Goal: Check status

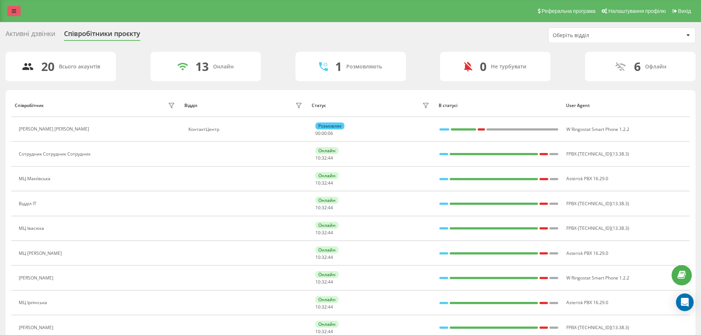
click at [10, 12] on link at bounding box center [13, 11] width 13 height 10
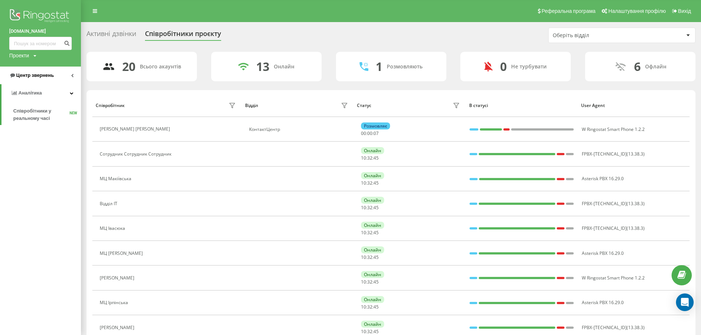
click at [60, 78] on link "Центр звернень" at bounding box center [40, 76] width 81 height 18
click at [50, 126] on span "Звіт про пропущені необроблені дзвінки" at bounding box center [45, 123] width 64 height 15
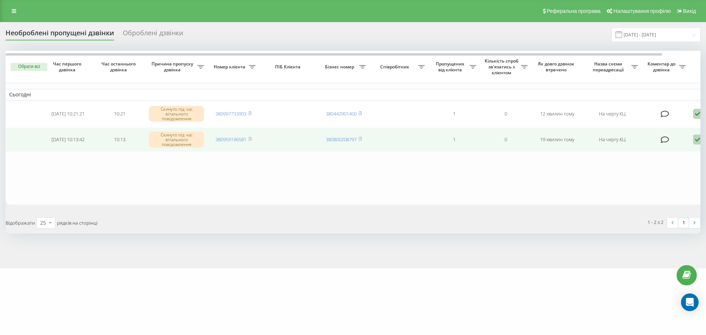
click at [695, 142] on icon at bounding box center [697, 140] width 9 height 10
click at [692, 151] on div "Не вдалося зв'язатися" at bounding box center [667, 151] width 138 height 13
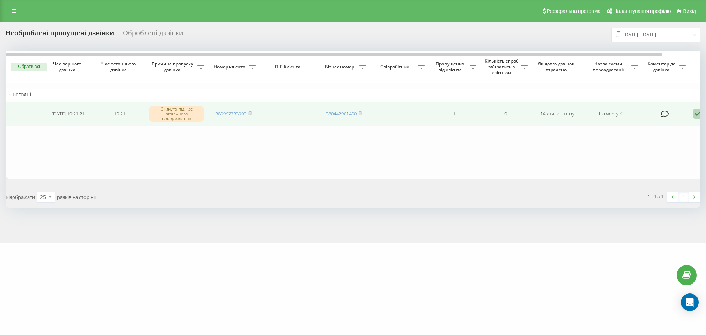
click at [698, 113] on icon at bounding box center [697, 114] width 9 height 10
click at [692, 124] on div "Не вдалося зв'язатися" at bounding box center [667, 125] width 138 height 13
